Goal: Transaction & Acquisition: Purchase product/service

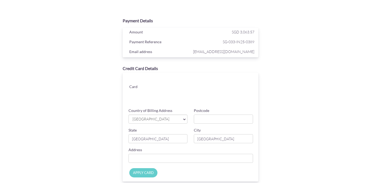
click at [217, 98] on div at bounding box center [207, 102] width 89 height 8
click at [163, 119] on span "[GEOGRAPHIC_DATA]" at bounding box center [155, 120] width 47 height 6
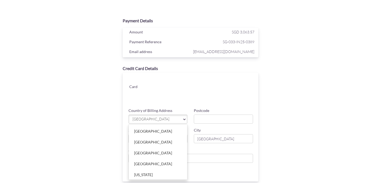
click at [169, 108] on label "Country of Billing Address" at bounding box center [151, 110] width 44 height 5
click at [169, 154] on input "Country of Billing Address" at bounding box center [191, 158] width 125 height 9
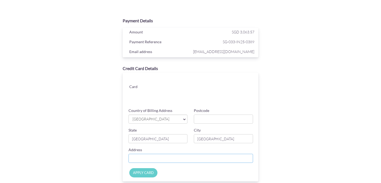
type input "01-02 Lotus at [GEOGRAPHIC_DATA], [STREET_ADDRESS][PERSON_NAME]"
type input "428693"
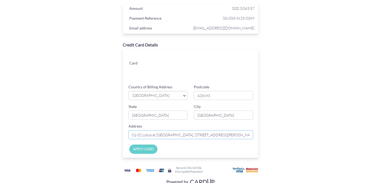
scroll to position [36, 0]
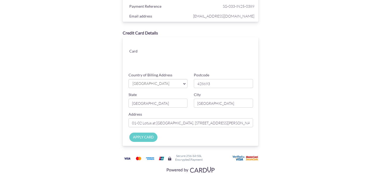
click at [151, 137] on input "APPLY CARD" at bounding box center [143, 137] width 28 height 9
type input "Applying..."
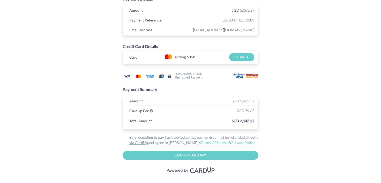
scroll to position [27, 0]
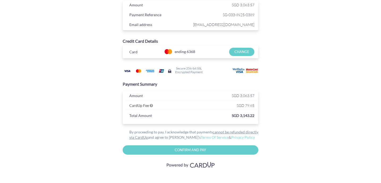
click at [211, 153] on input "Confirm and Pay" at bounding box center [191, 150] width 136 height 9
type input "Please wait..."
